Goal: Information Seeking & Learning: Find specific page/section

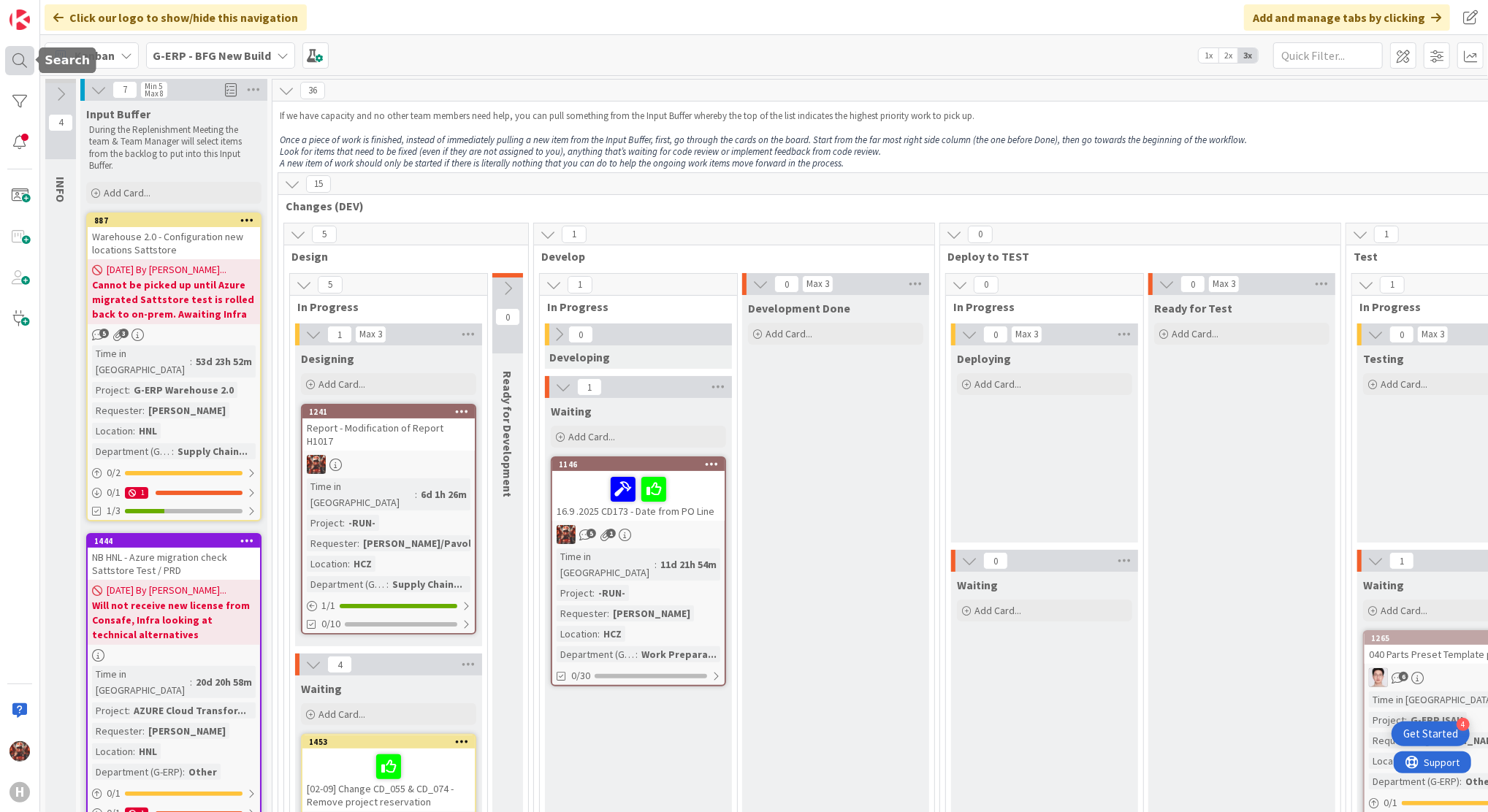
click at [14, 62] on div at bounding box center [19, 61] width 30 height 30
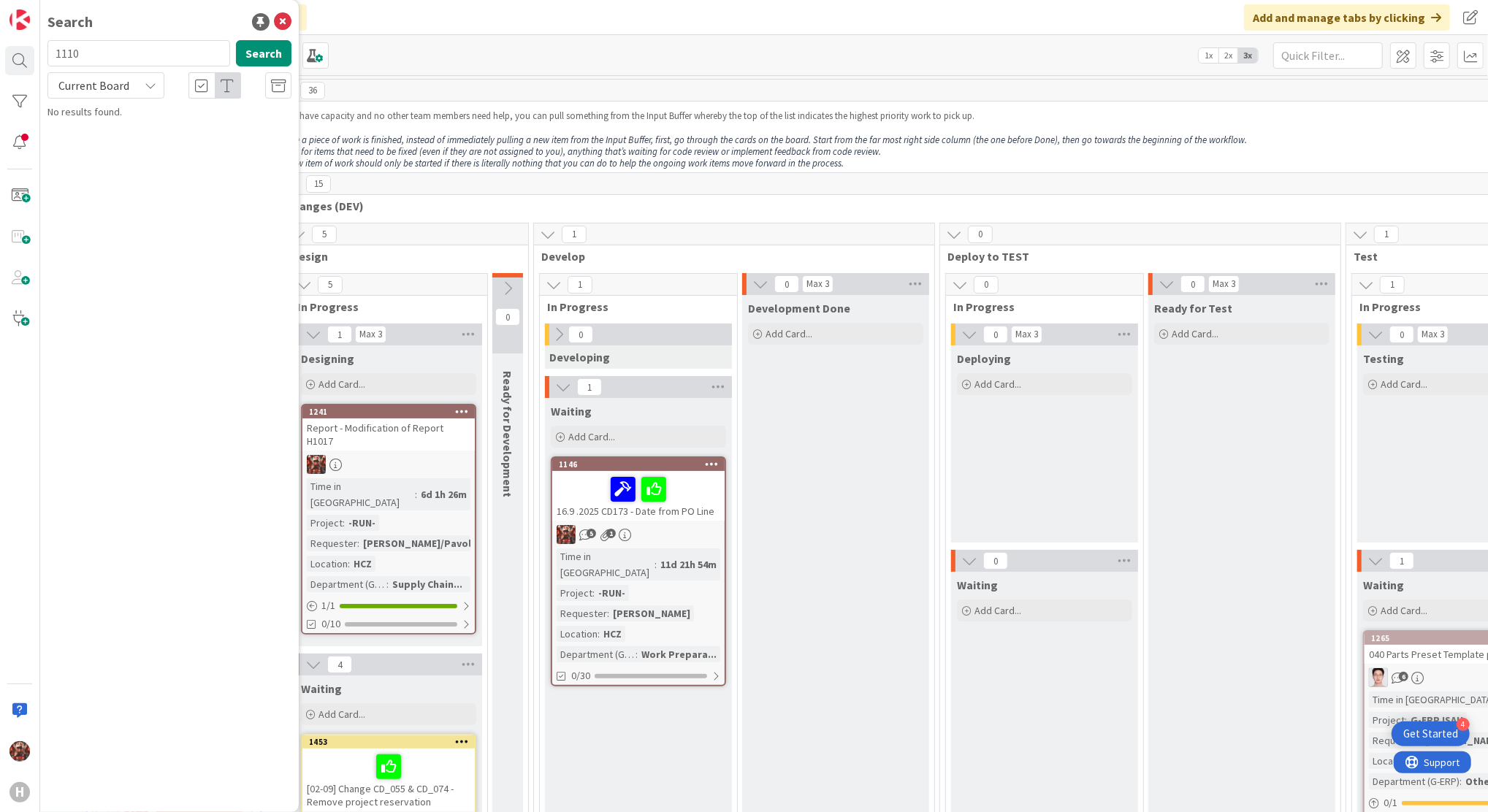
click at [119, 89] on span "Current Board" at bounding box center [93, 85] width 71 height 14
click at [107, 140] on span "All Boards" at bounding box center [132, 145] width 152 height 22
click at [104, 54] on input "1110" at bounding box center [138, 53] width 183 height 26
type input "1100"
click at [196, 205] on div "Search 1100 Search All Boards Current Board All Boards No results found." at bounding box center [169, 406] width 259 height 812
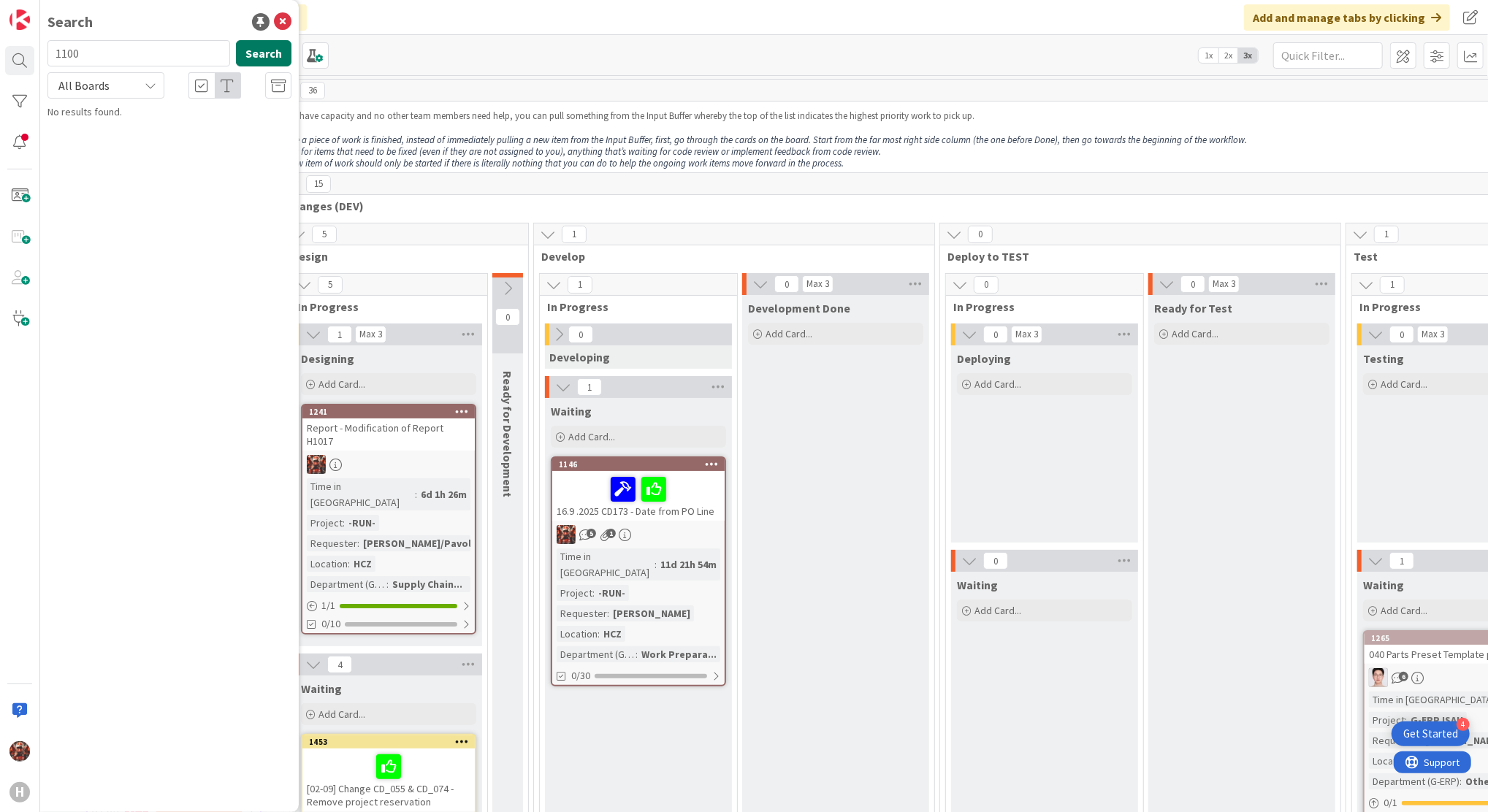
click at [264, 58] on button "Search" at bounding box center [264, 53] width 56 height 26
click at [164, 132] on span "Preset Change - "stock" and in the "part issues" columns: part type manufacture…" at bounding box center [176, 144] width 216 height 44
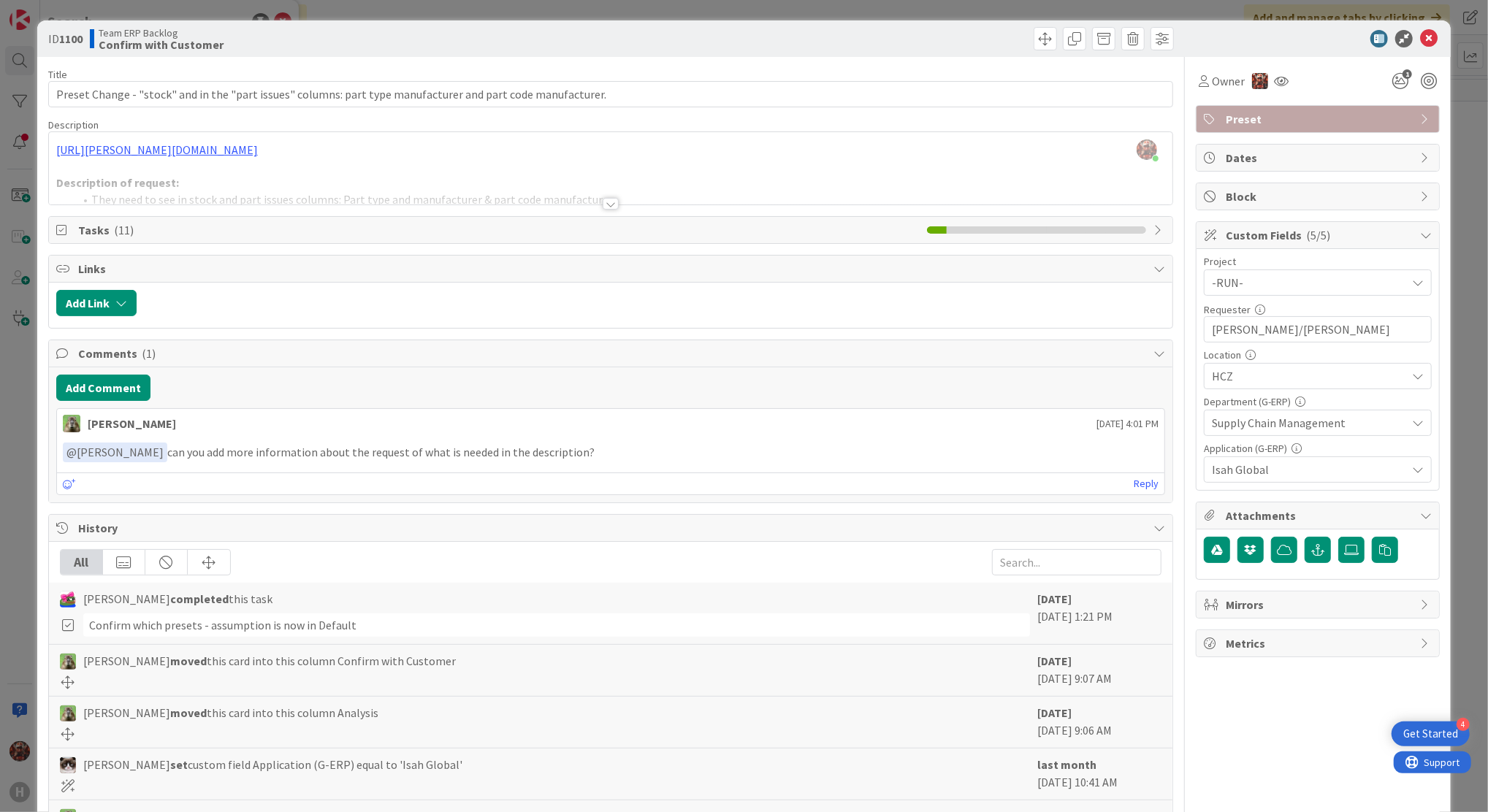
click at [603, 203] on div at bounding box center [611, 204] width 16 height 12
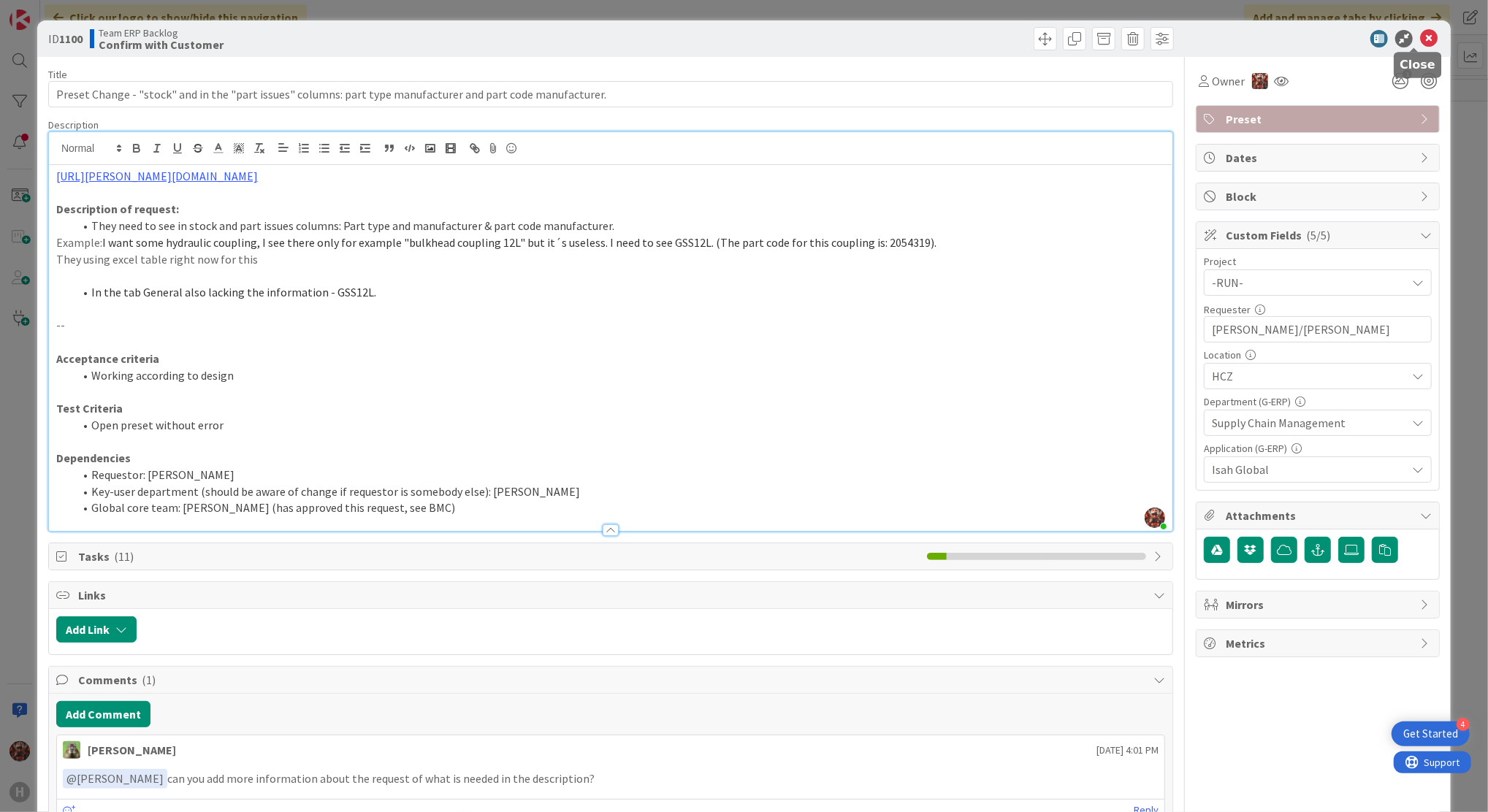
click at [1420, 42] on icon at bounding box center [1429, 38] width 18 height 18
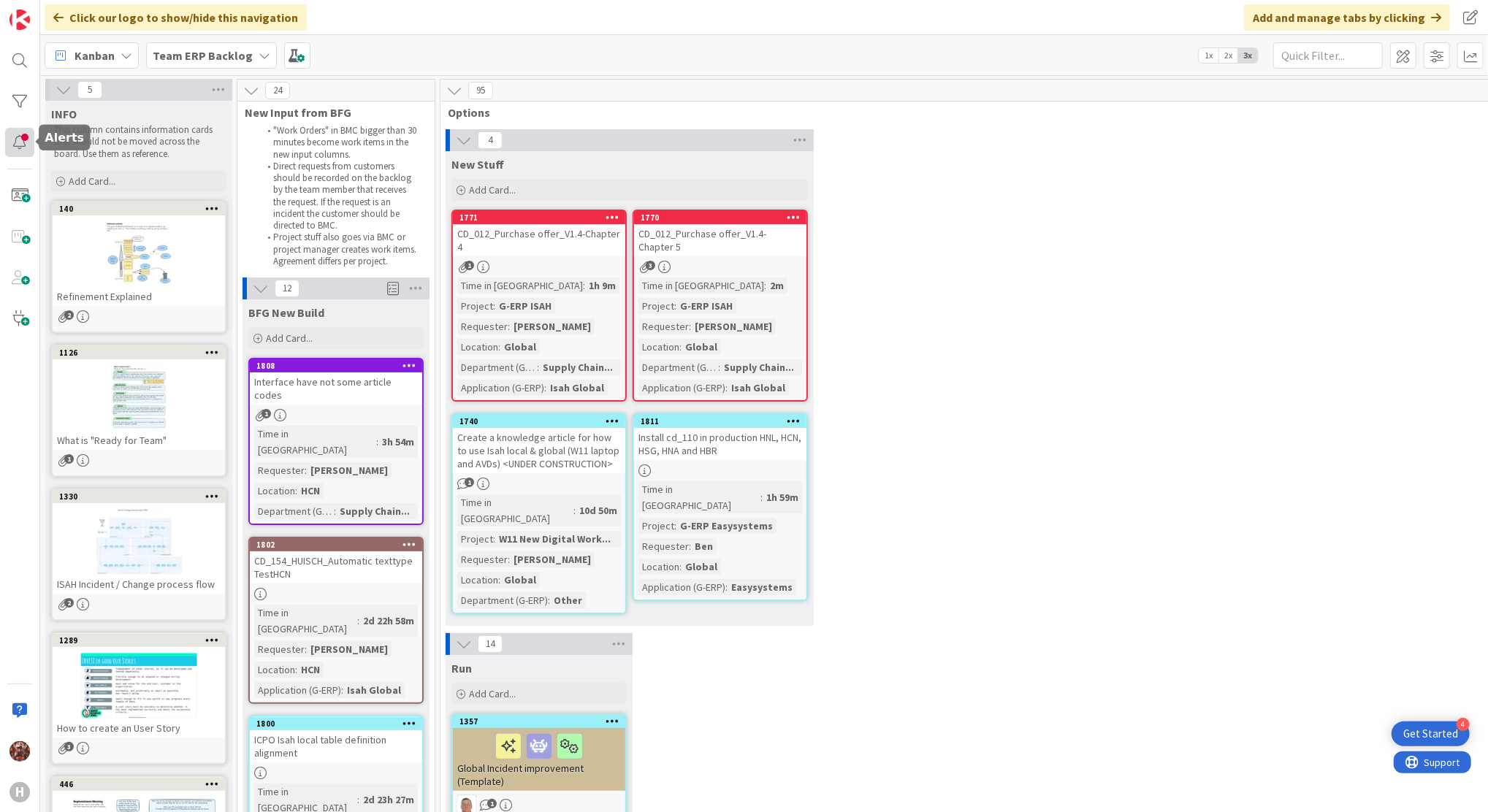
click at [20, 138] on div at bounding box center [19, 142] width 30 height 30
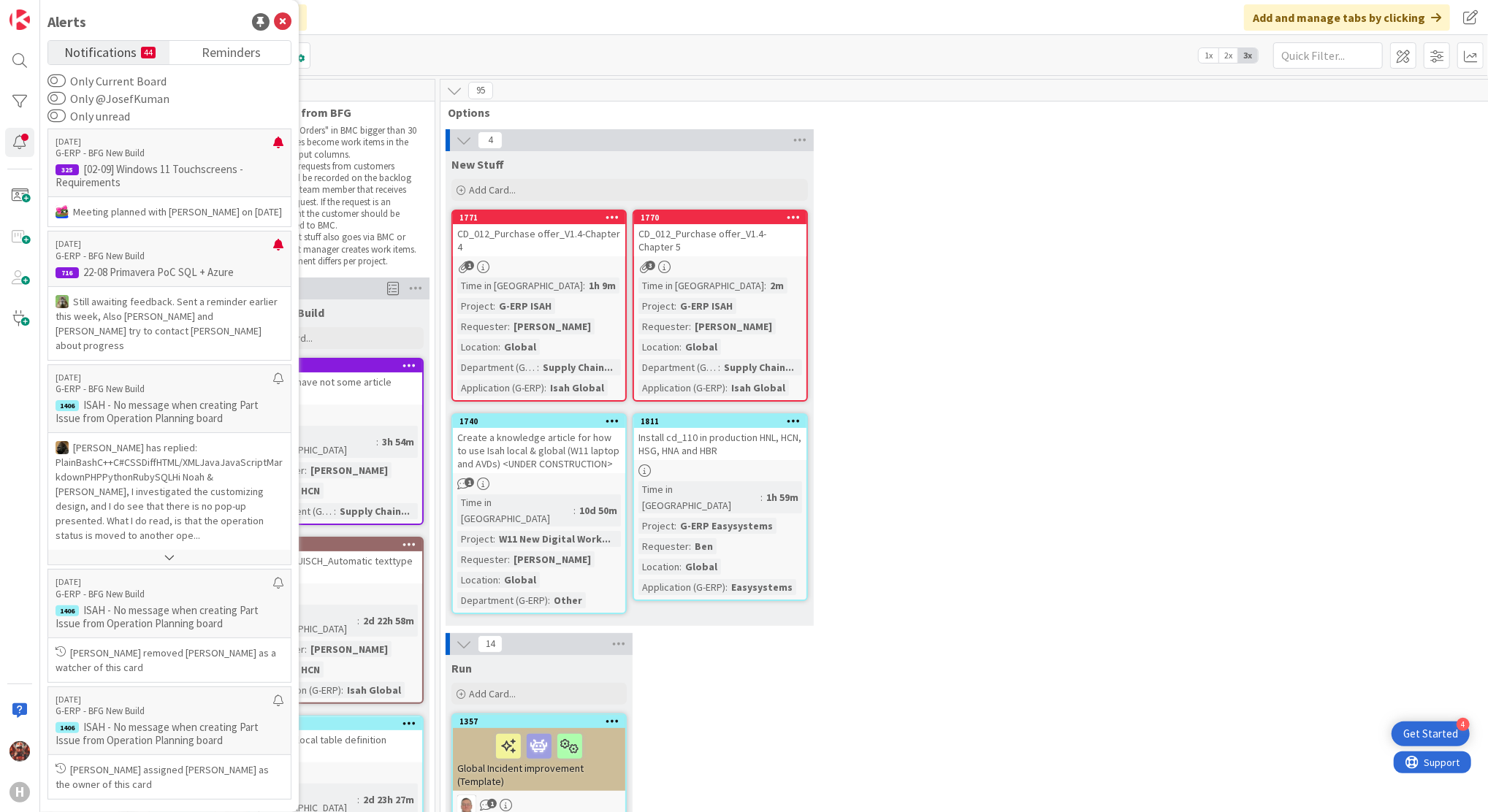
click at [286, 19] on icon at bounding box center [283, 22] width 18 height 18
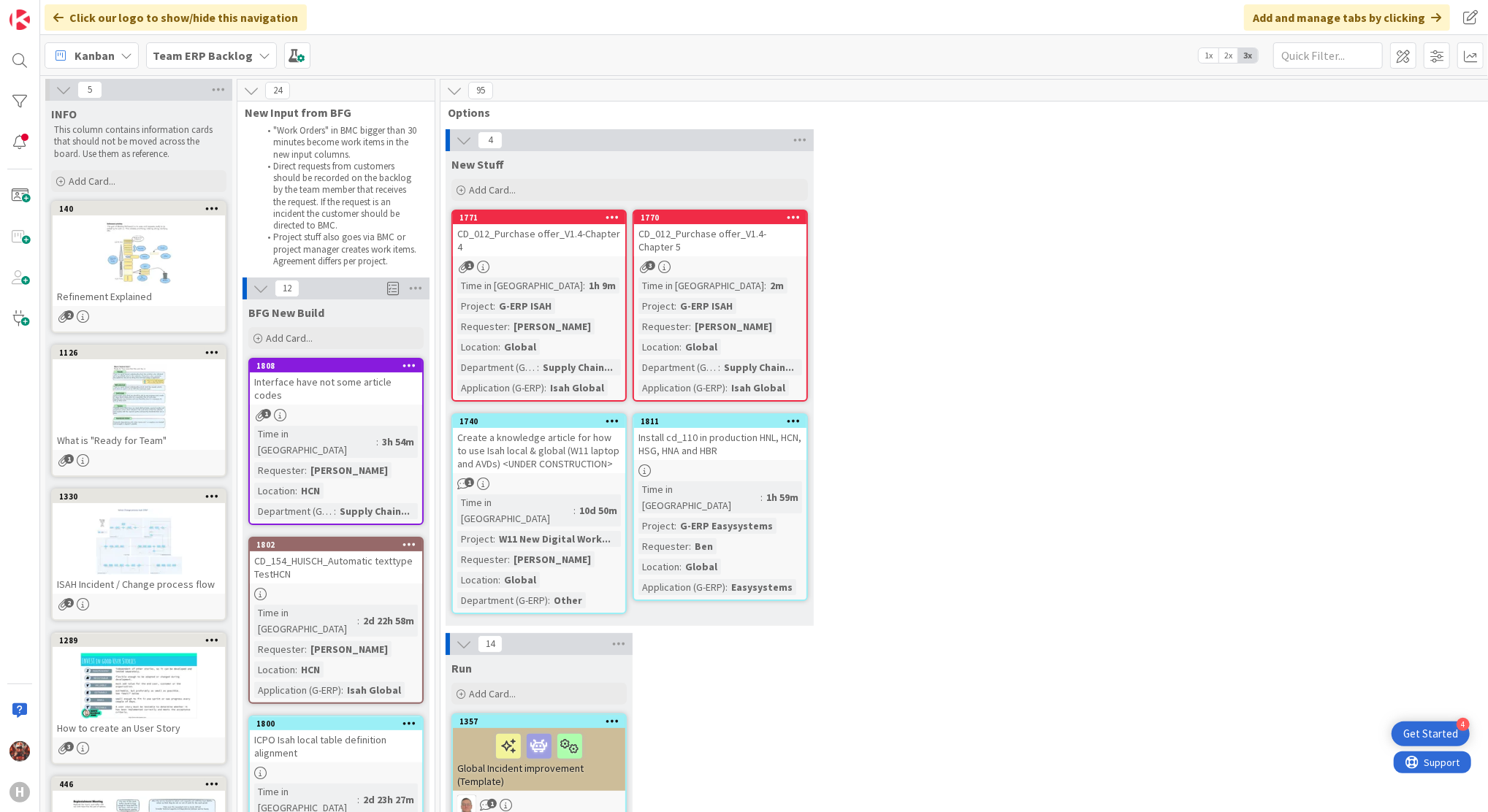
click at [192, 62] on span "Team ERP Backlog" at bounding box center [202, 56] width 100 height 18
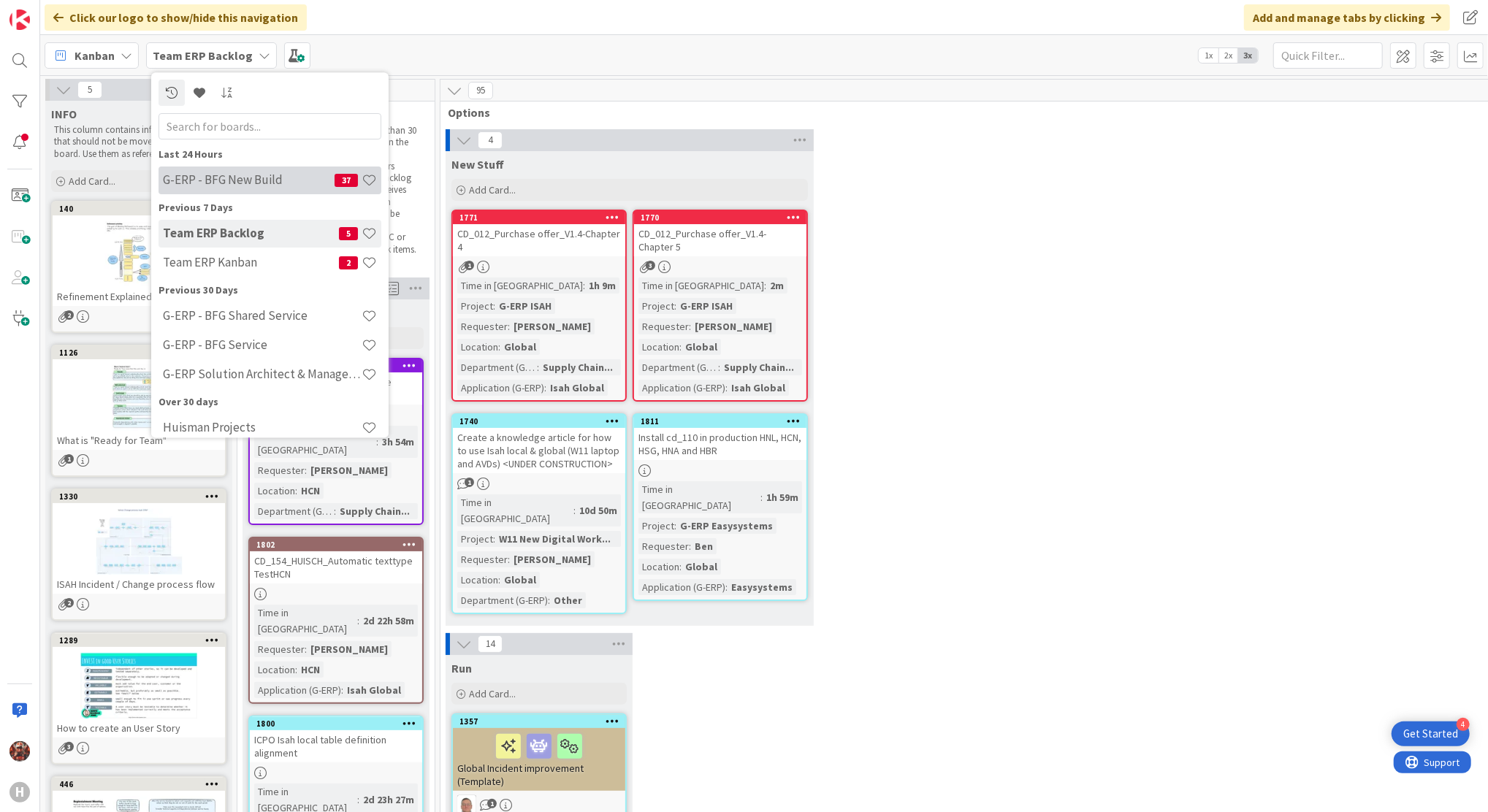
click at [252, 180] on h4 "G-ERP - BFG New Build" at bounding box center [248, 180] width 172 height 14
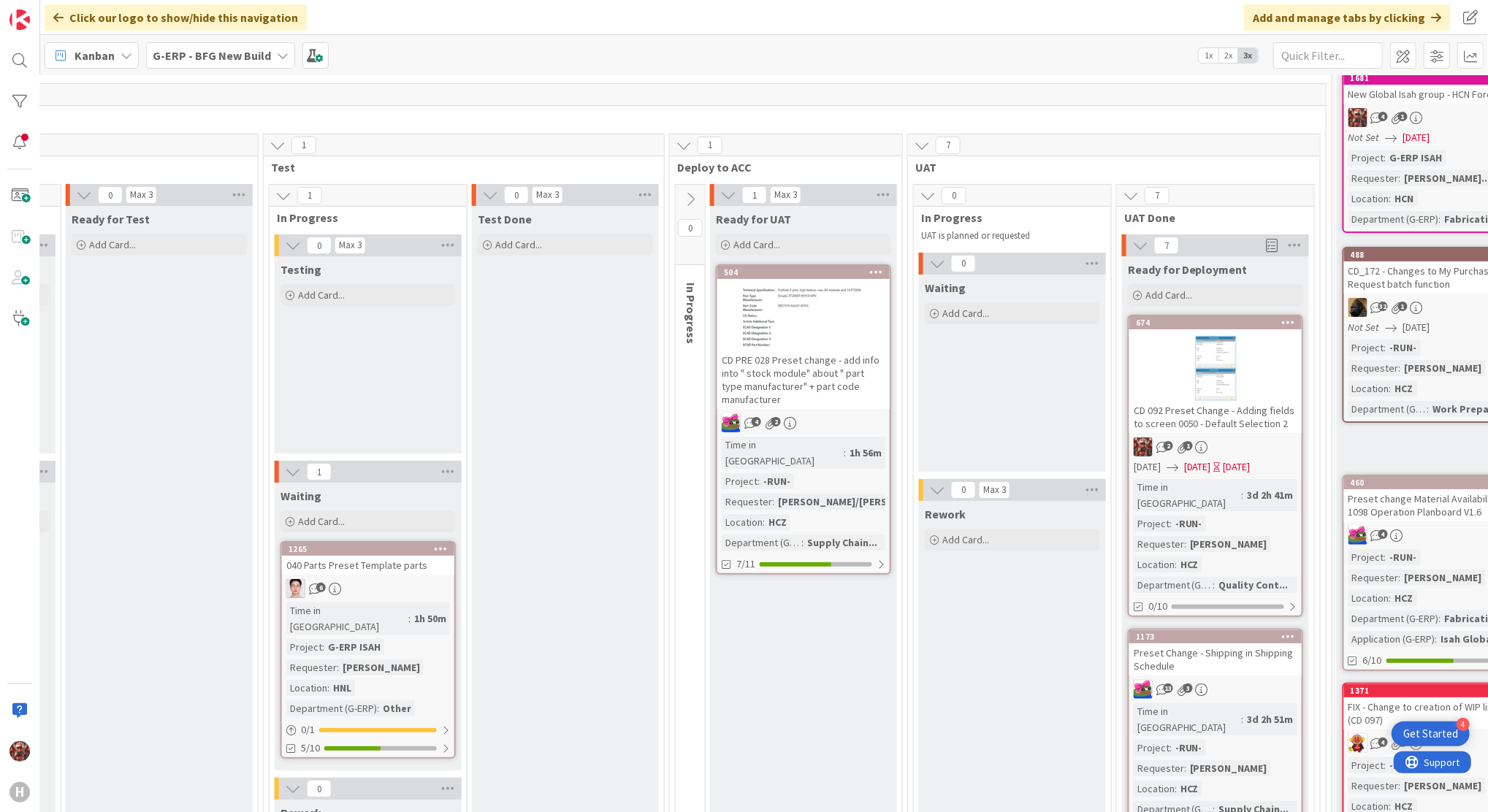
scroll to position [194, 1082]
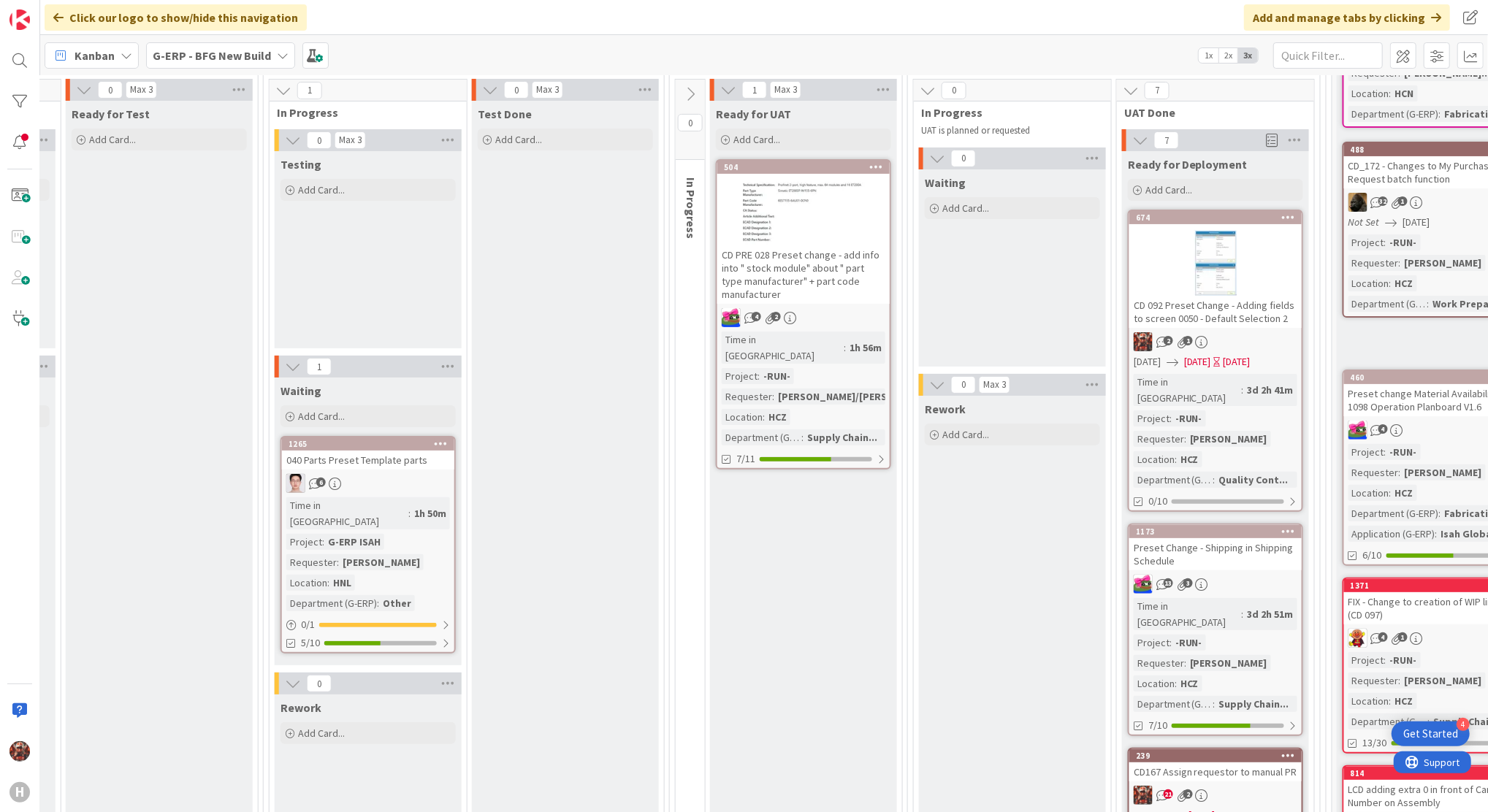
click at [792, 271] on div "CD PRE 028 Preset change - add info into " stock module" about " part type manu…" at bounding box center [804, 274] width 173 height 58
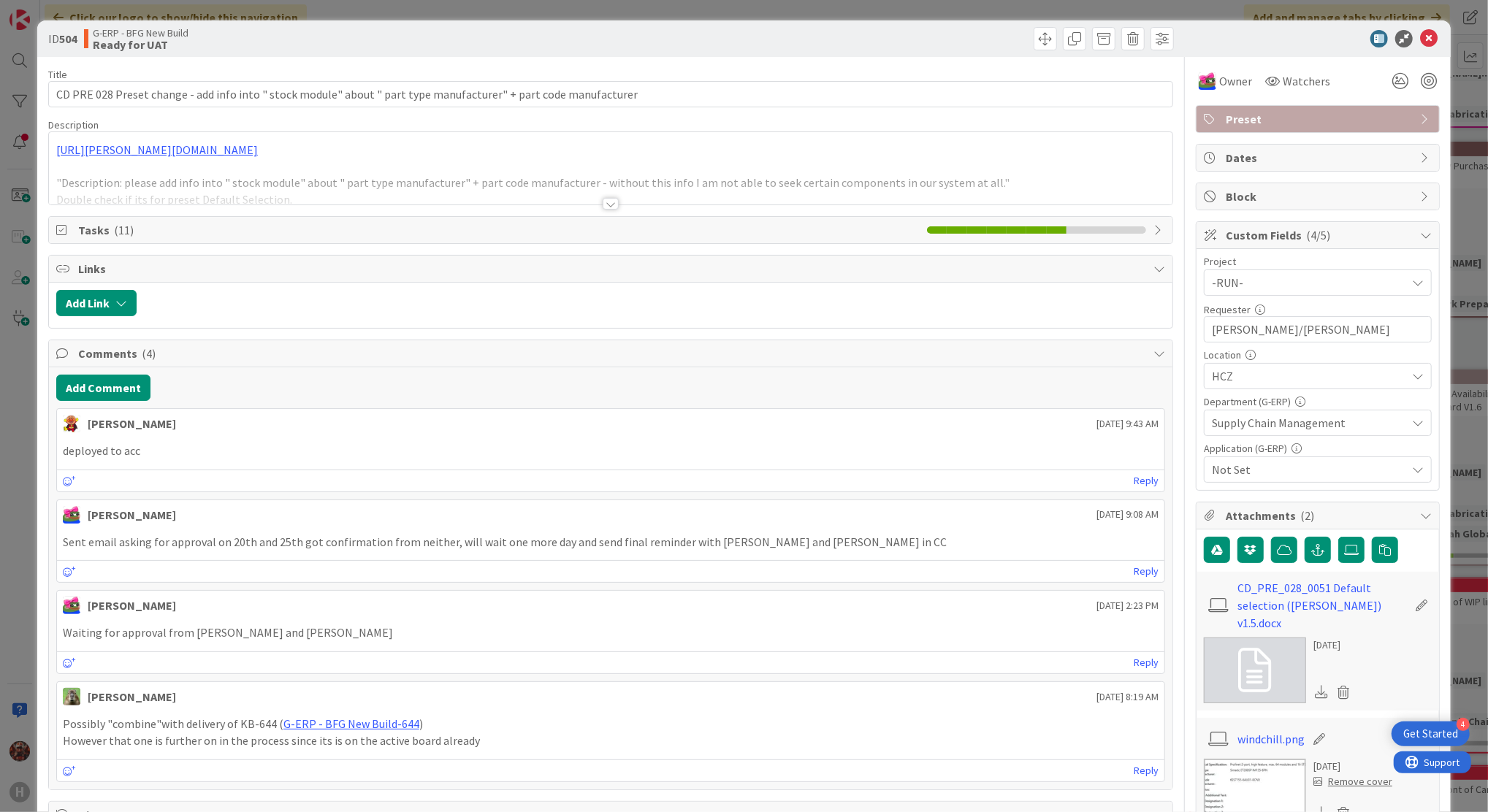
click at [604, 208] on div at bounding box center [611, 204] width 16 height 12
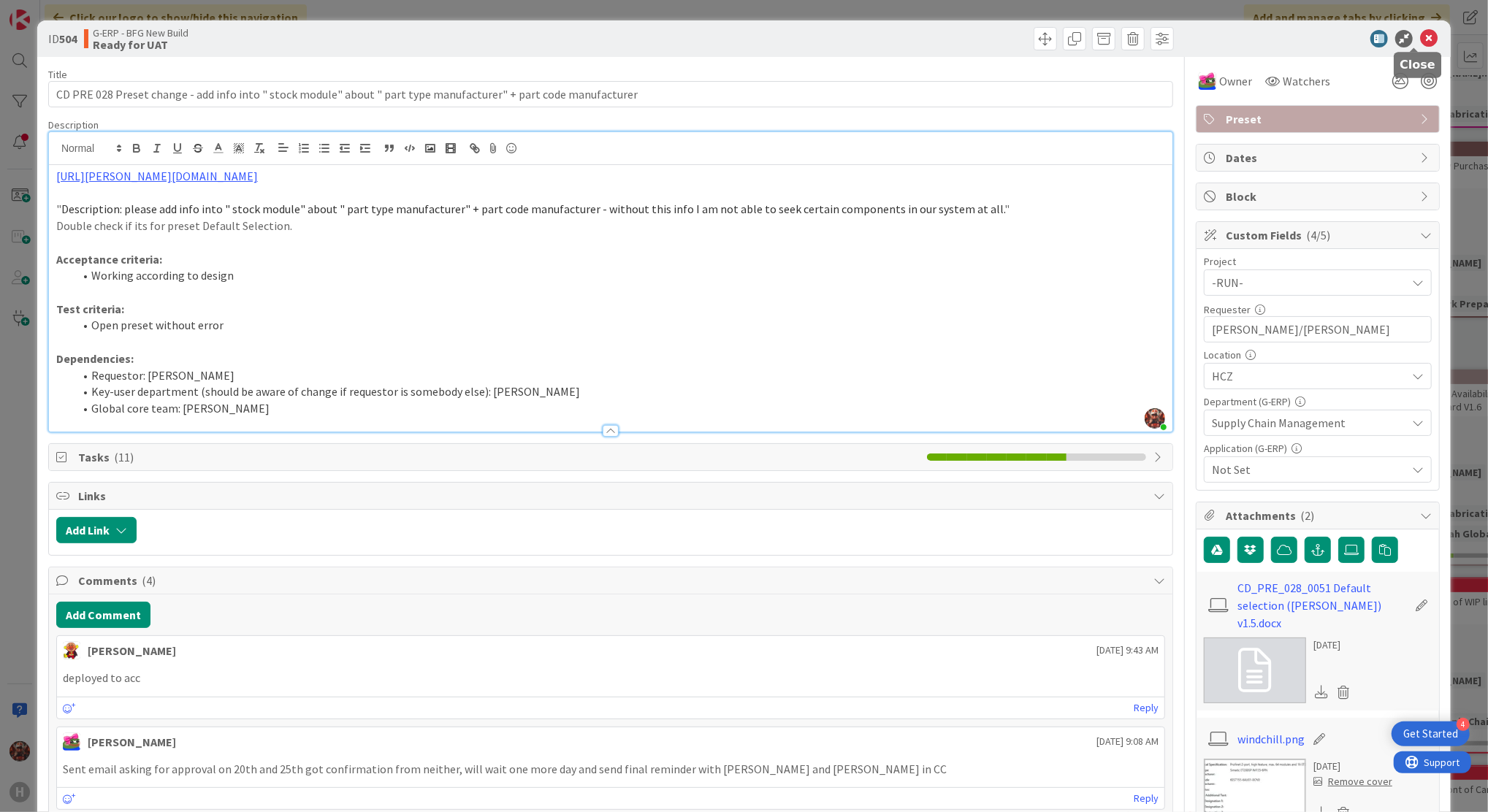
click at [1420, 38] on icon at bounding box center [1429, 38] width 18 height 18
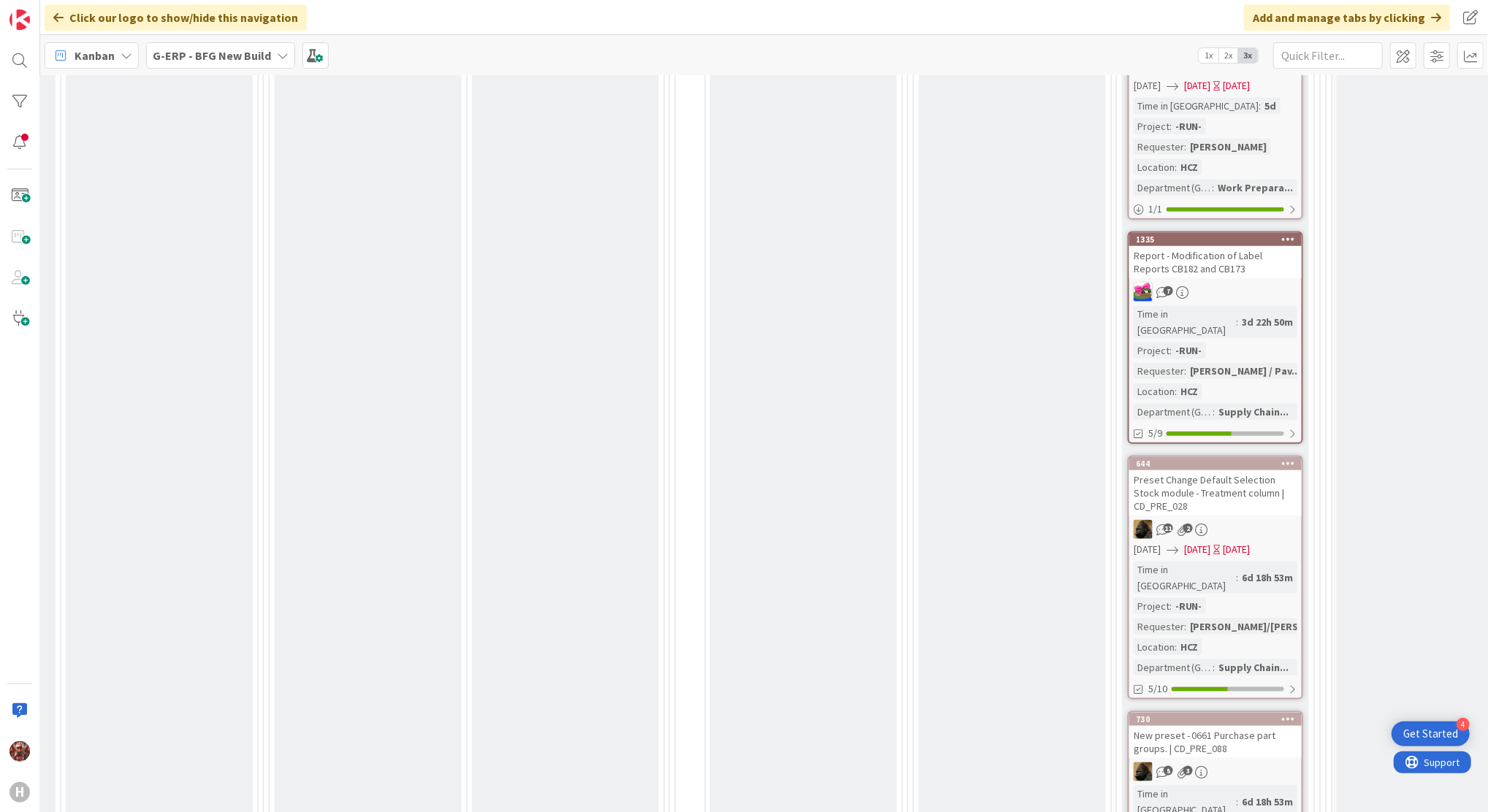
scroll to position [1168, 1082]
click at [1200, 468] on div "Preset Change Default Selection Stock module - Treatment column | CD_PRE_028" at bounding box center [1216, 490] width 173 height 46
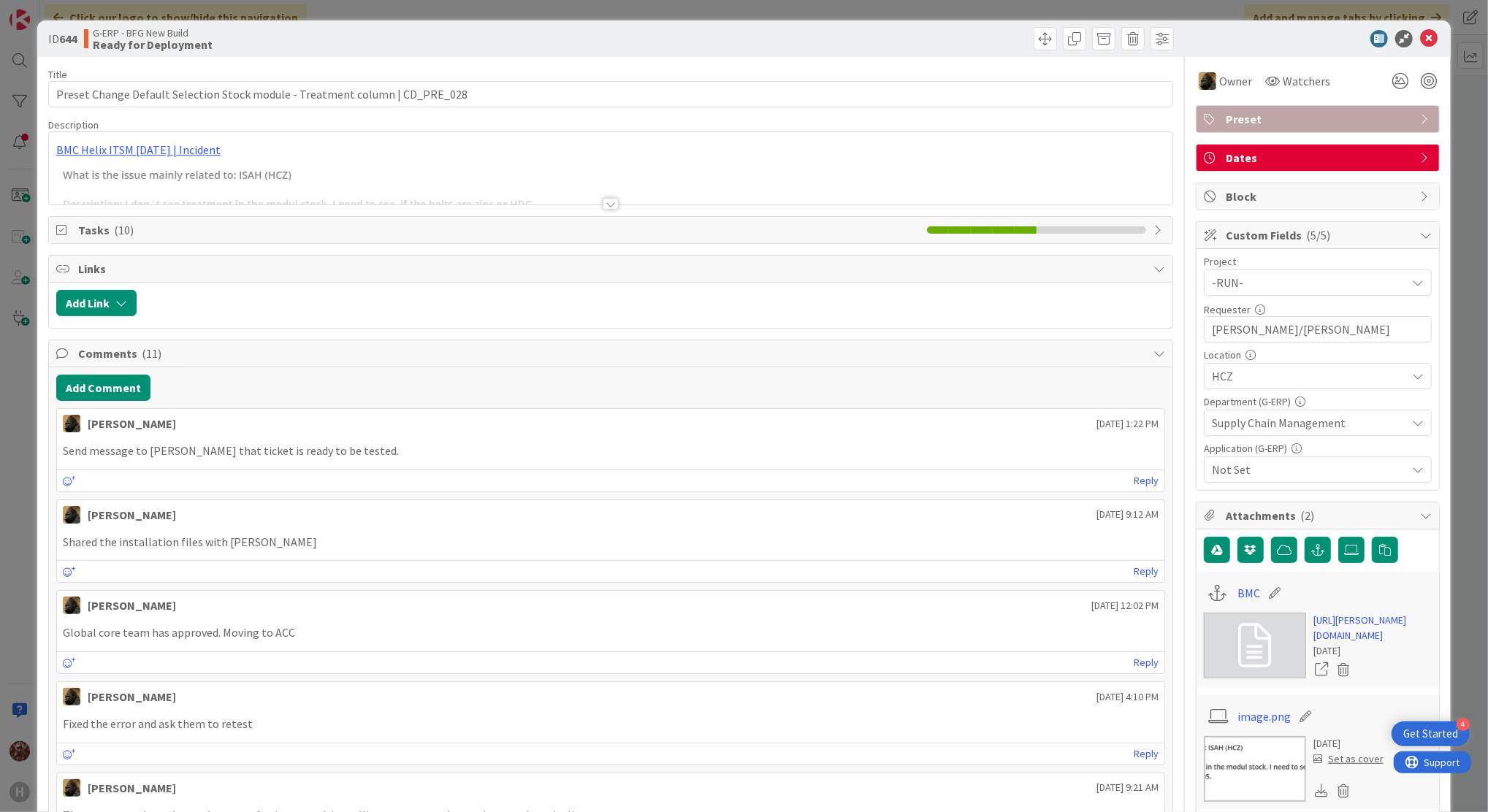
click at [603, 198] on div at bounding box center [611, 204] width 16 height 12
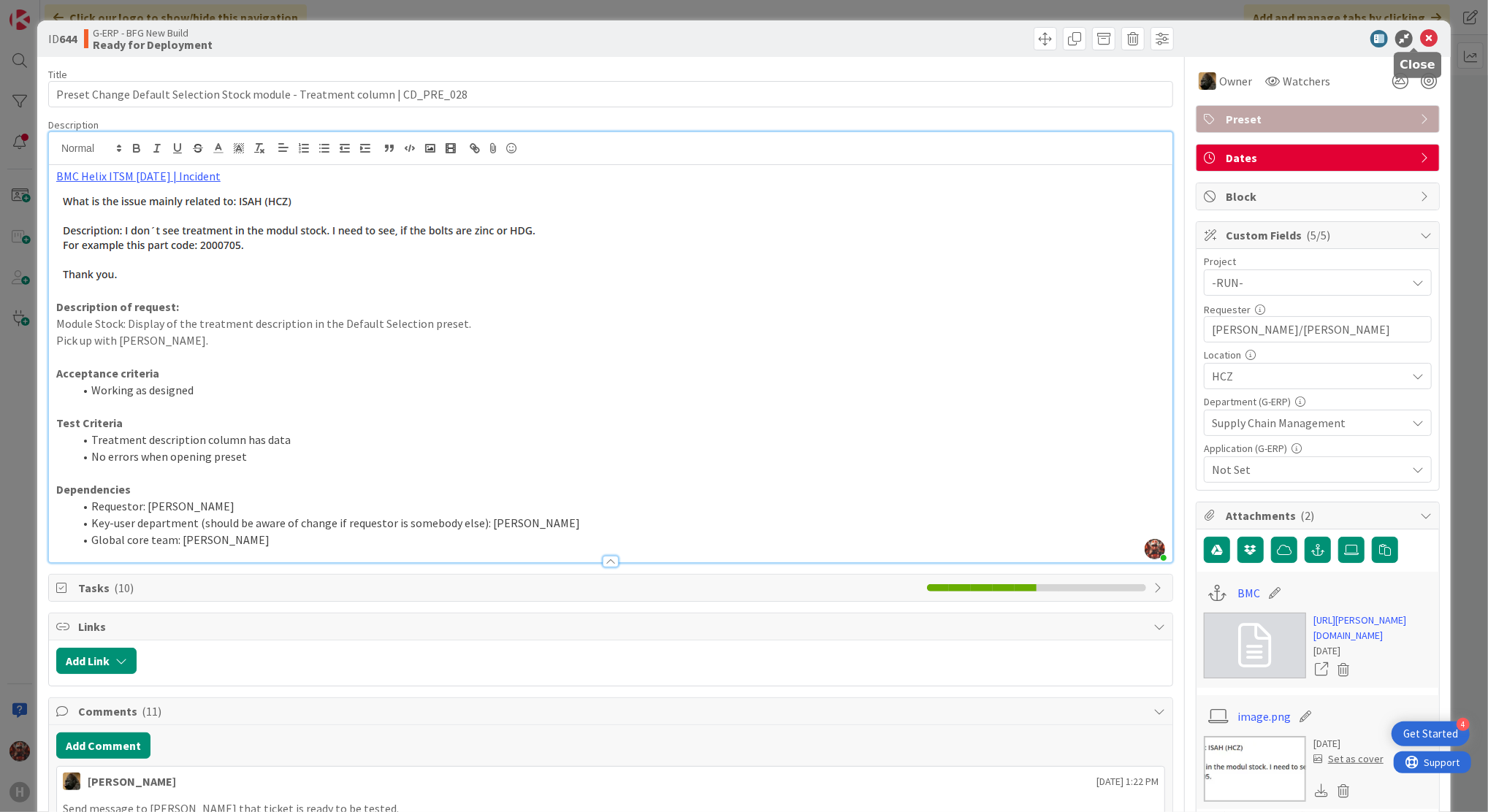
click at [1421, 35] on icon at bounding box center [1429, 38] width 18 height 18
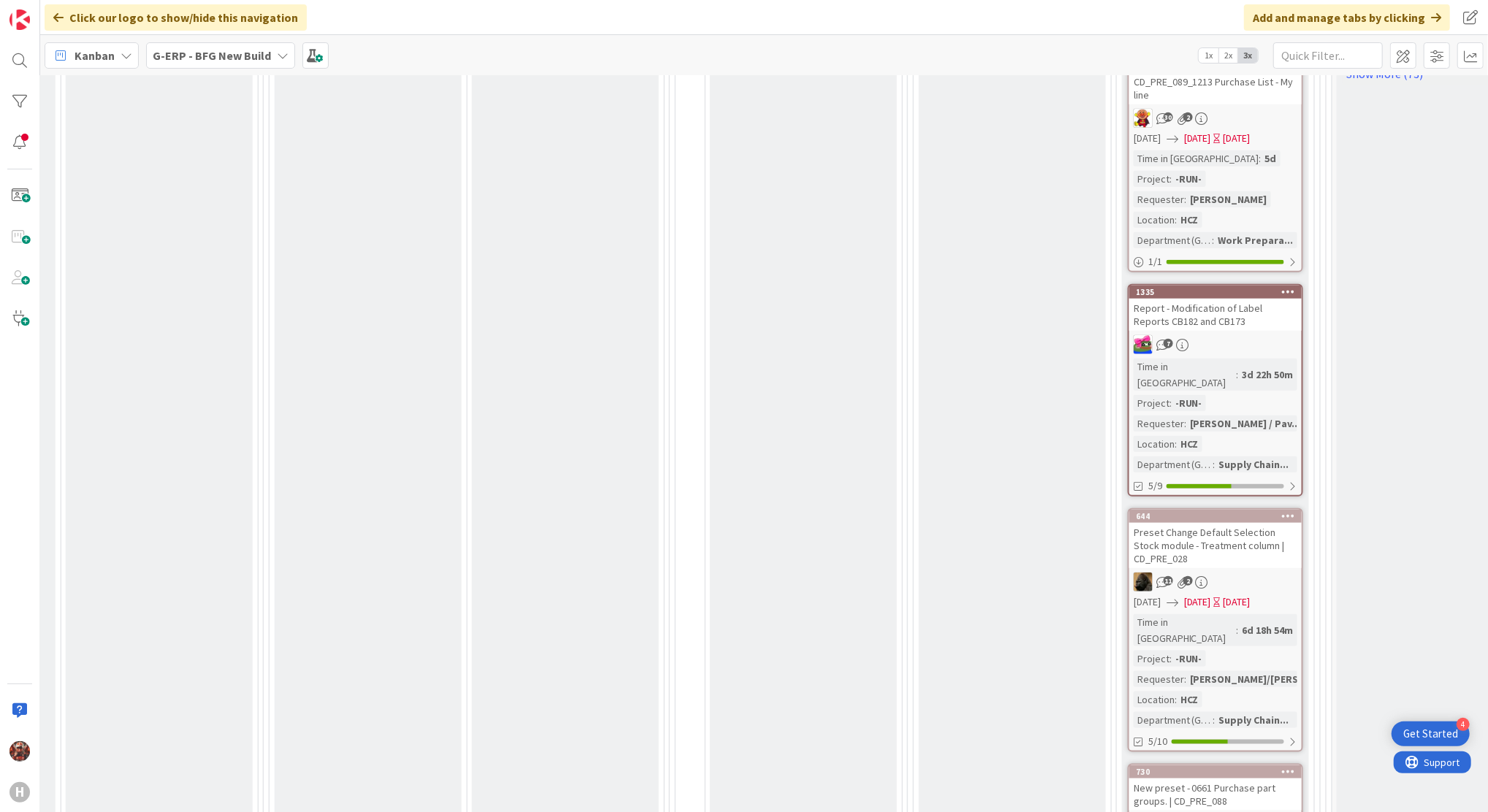
scroll to position [1071, 1082]
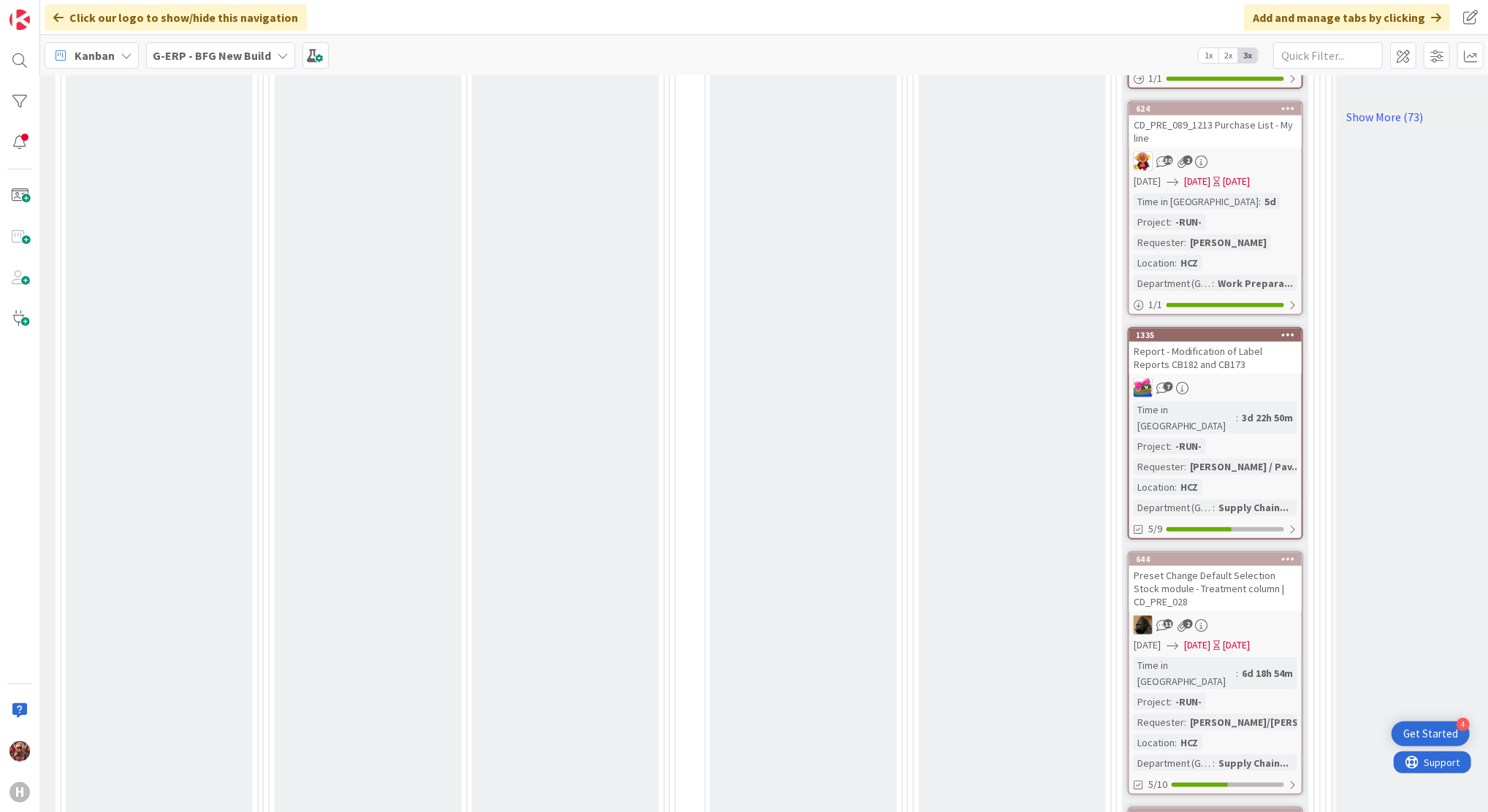
click at [1160, 566] on div "Preset Change Default Selection Stock module - Treatment column | CD_PRE_028" at bounding box center [1216, 588] width 173 height 46
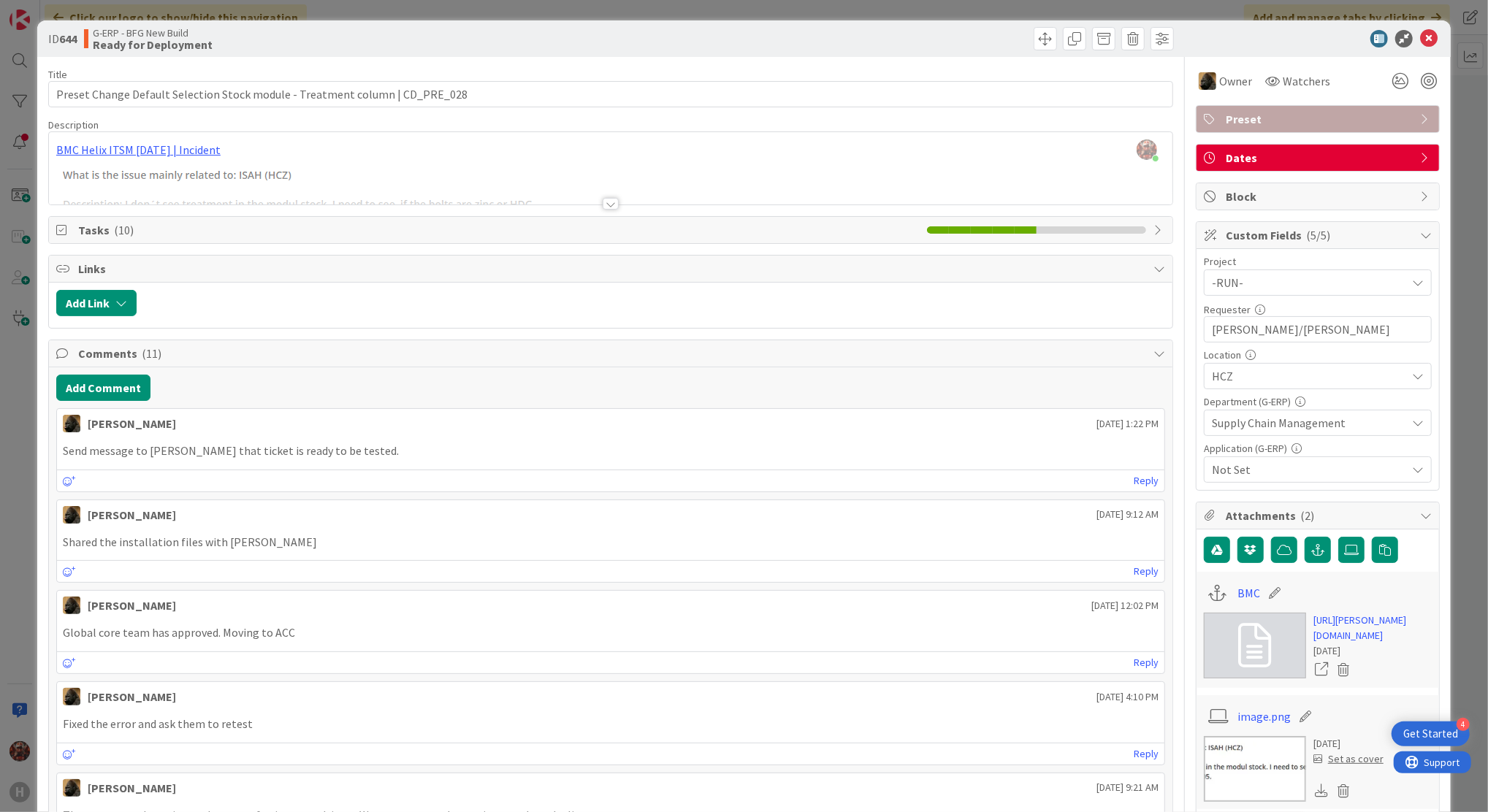
click at [73, 6] on div "ID 644 G-ERP - BFG New Build Ready for Deployment Title 76 / 128 Preset Change …" at bounding box center [744, 406] width 1488 height 812
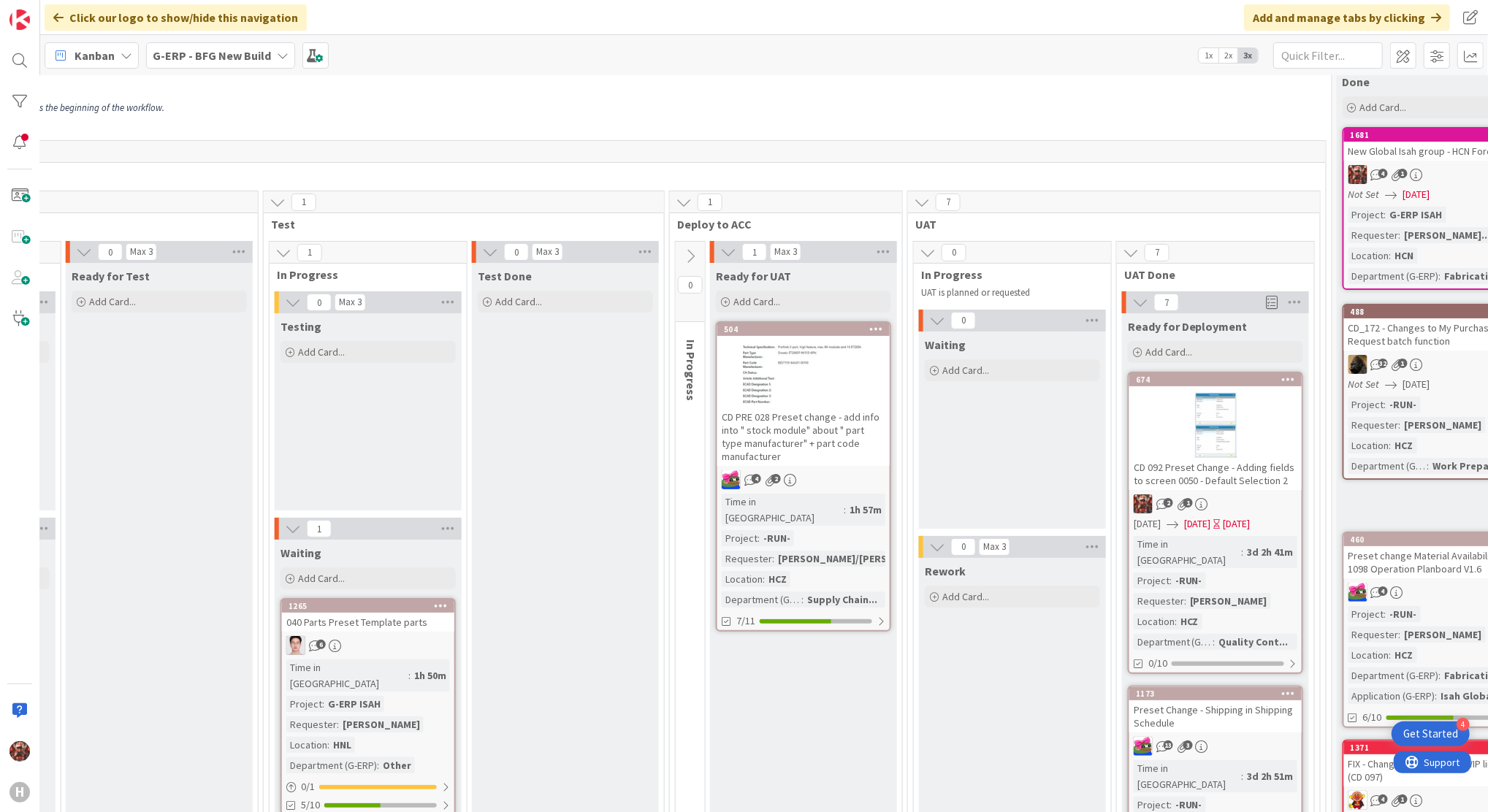
scroll to position [0, 1082]
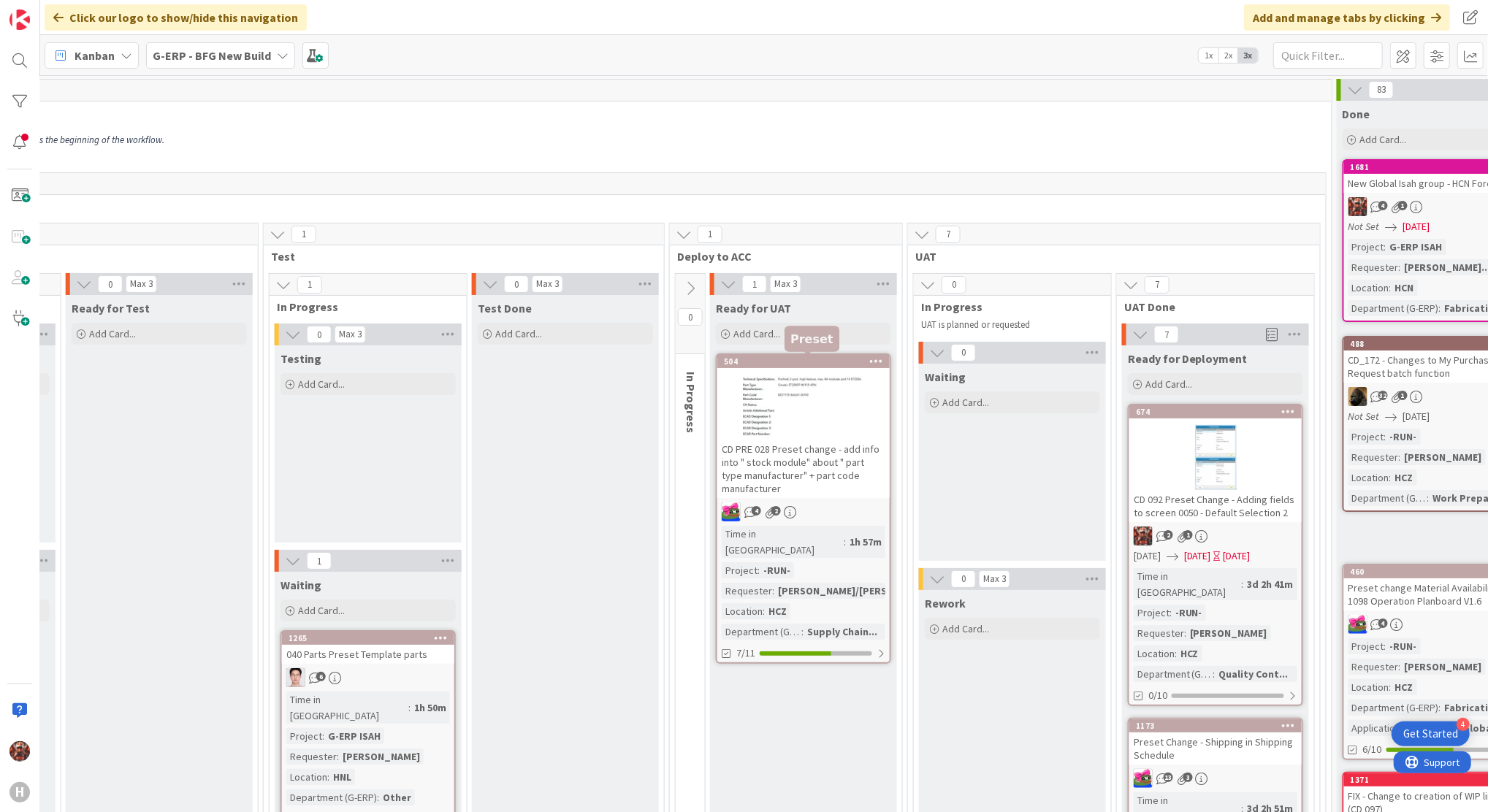
click at [800, 412] on div at bounding box center [804, 406] width 173 height 65
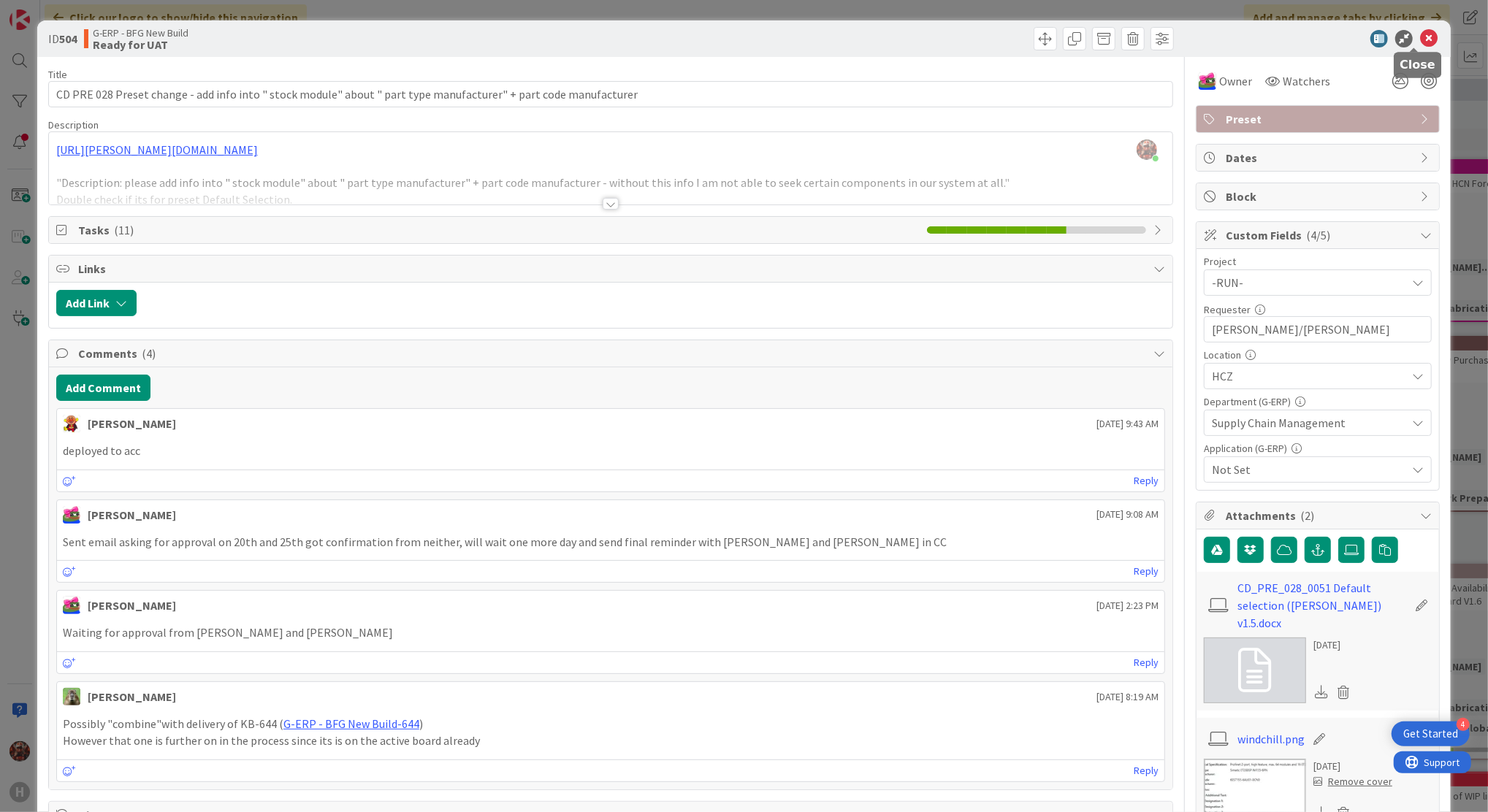
click at [1420, 38] on icon at bounding box center [1429, 38] width 18 height 18
